Goal: Task Accomplishment & Management: Manage account settings

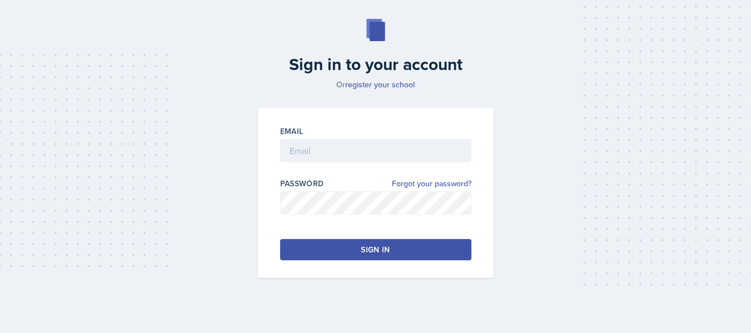
scroll to position [49, 0]
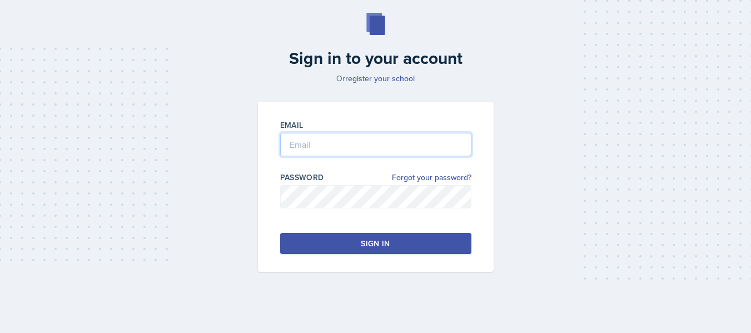
type input "[PERSON_NAME][EMAIL_ADDRESS][PERSON_NAME][DOMAIN_NAME]"
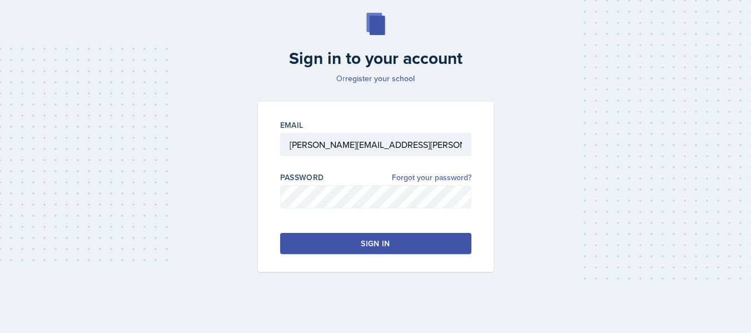
click at [365, 234] on button "Sign in" at bounding box center [375, 243] width 191 height 21
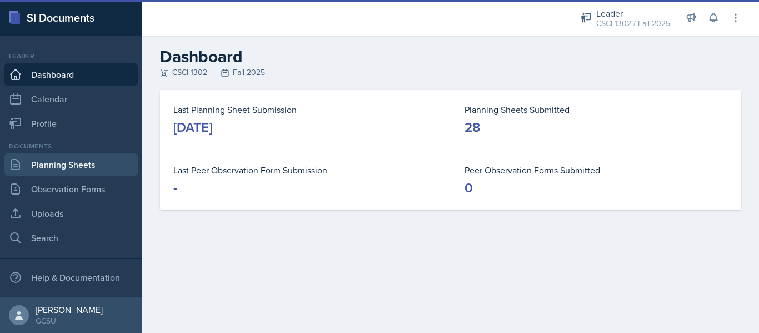
click at [77, 172] on link "Planning Sheets" at bounding box center [70, 164] width 133 height 22
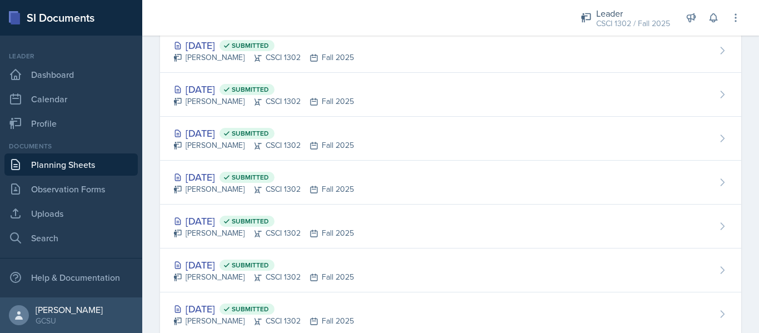
scroll to position [785, 0]
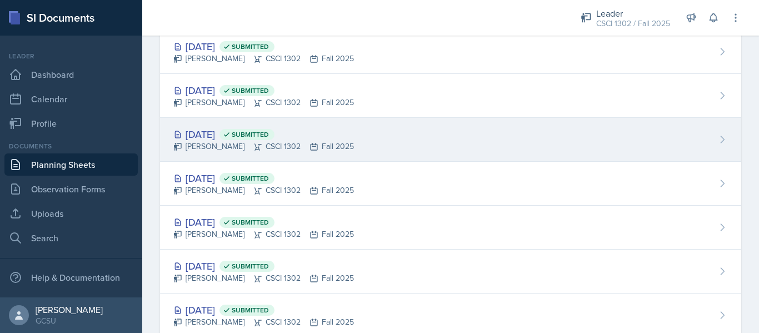
click at [381, 155] on div "[DATE] Submitted [PERSON_NAME] CSCI 1302 Fall 2025" at bounding box center [450, 140] width 581 height 44
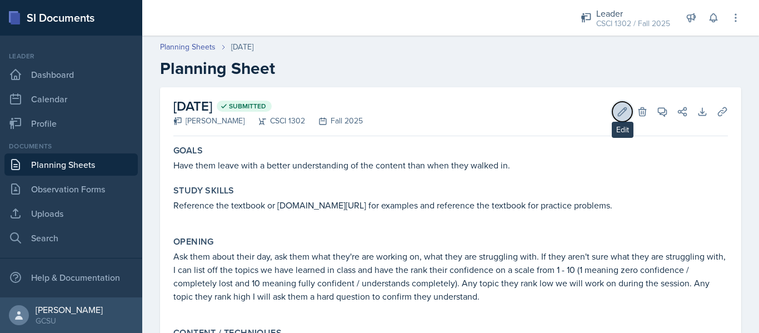
click at [618, 116] on icon at bounding box center [622, 111] width 11 height 11
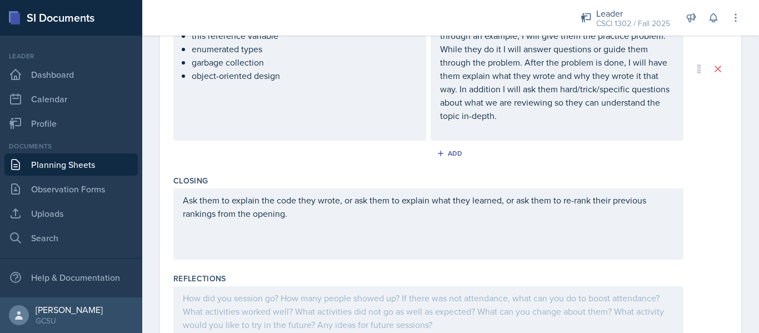
scroll to position [499, 0]
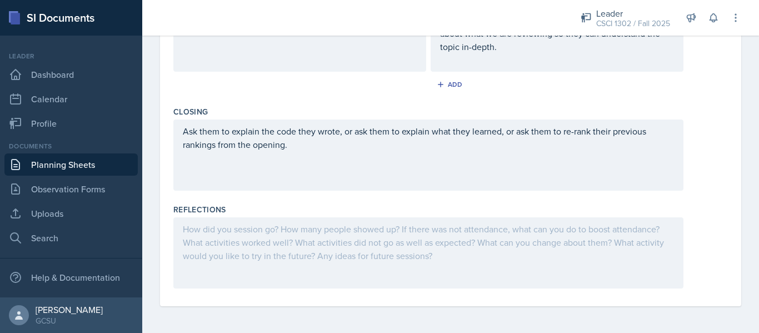
click at [369, 259] on div at bounding box center [428, 252] width 510 height 71
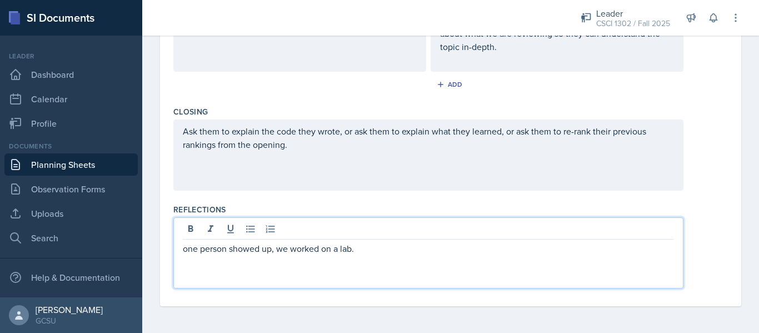
scroll to position [0, 0]
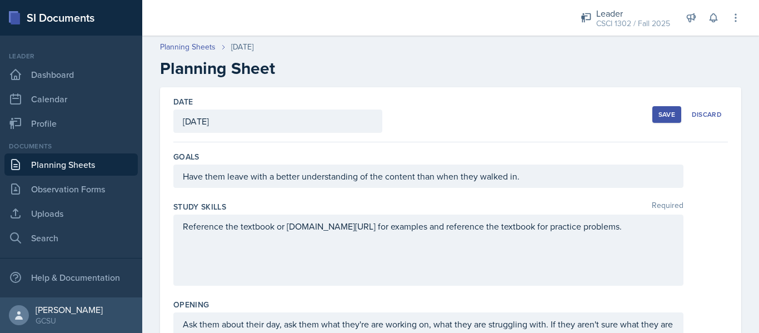
click at [659, 110] on div "Save" at bounding box center [667, 114] width 17 height 9
